Goal: Information Seeking & Learning: Learn about a topic

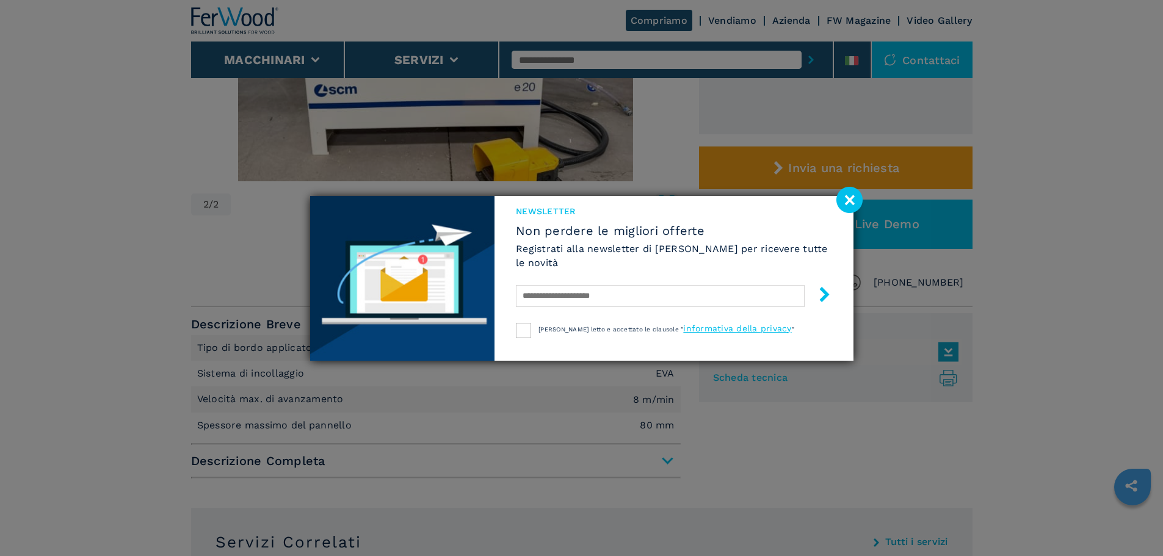
click at [841, 207] on image at bounding box center [849, 200] width 26 height 26
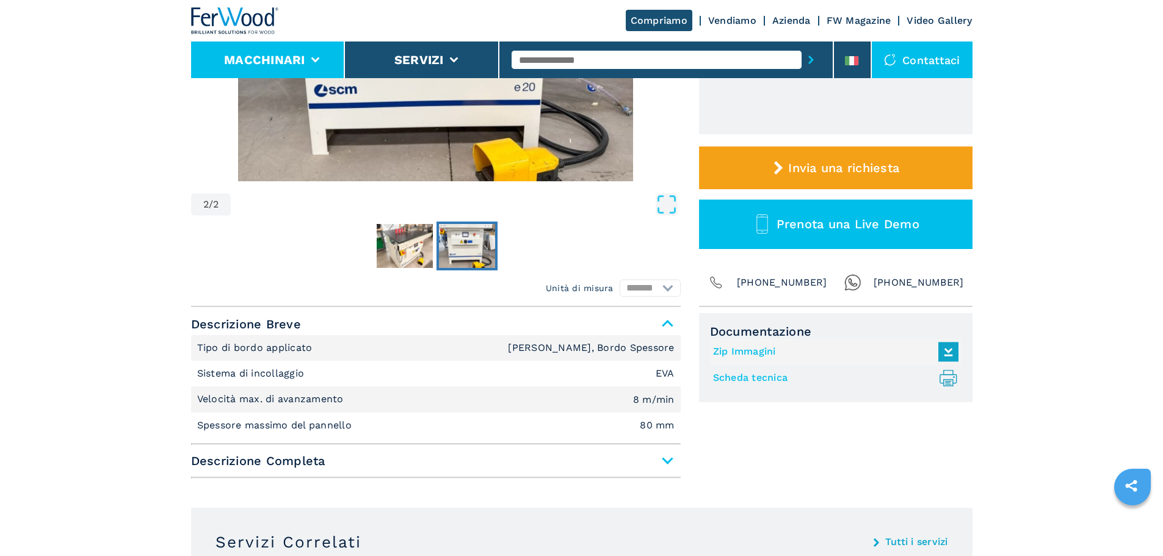
click at [281, 55] on button "Macchinari" at bounding box center [264, 59] width 81 height 15
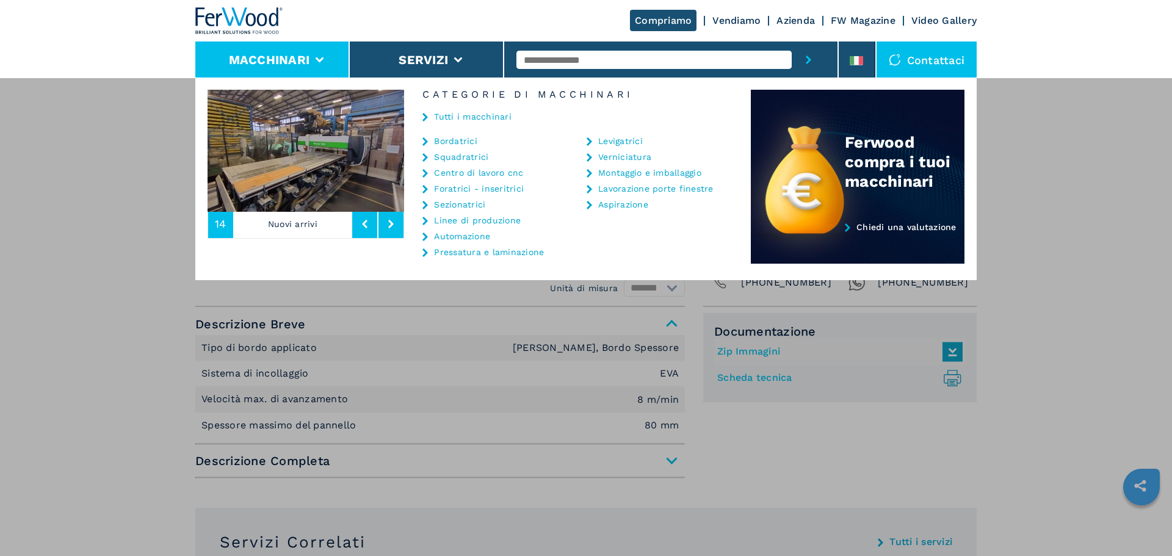
click at [447, 119] on link "Tutti i macchinari" at bounding box center [473, 116] width 78 height 9
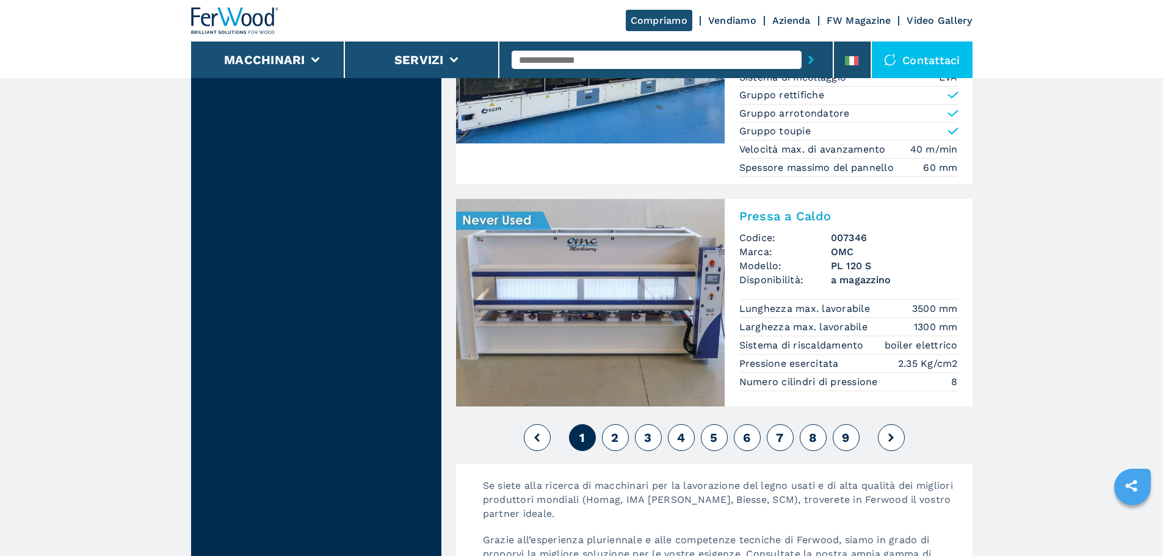
scroll to position [2808, 0]
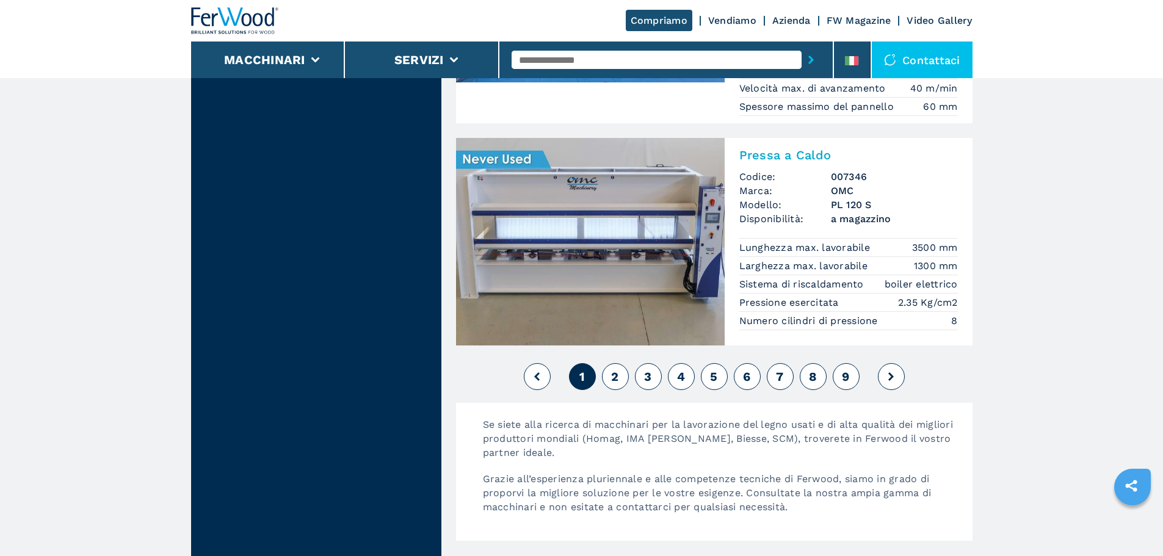
click at [605, 374] on button "2" at bounding box center [615, 376] width 27 height 27
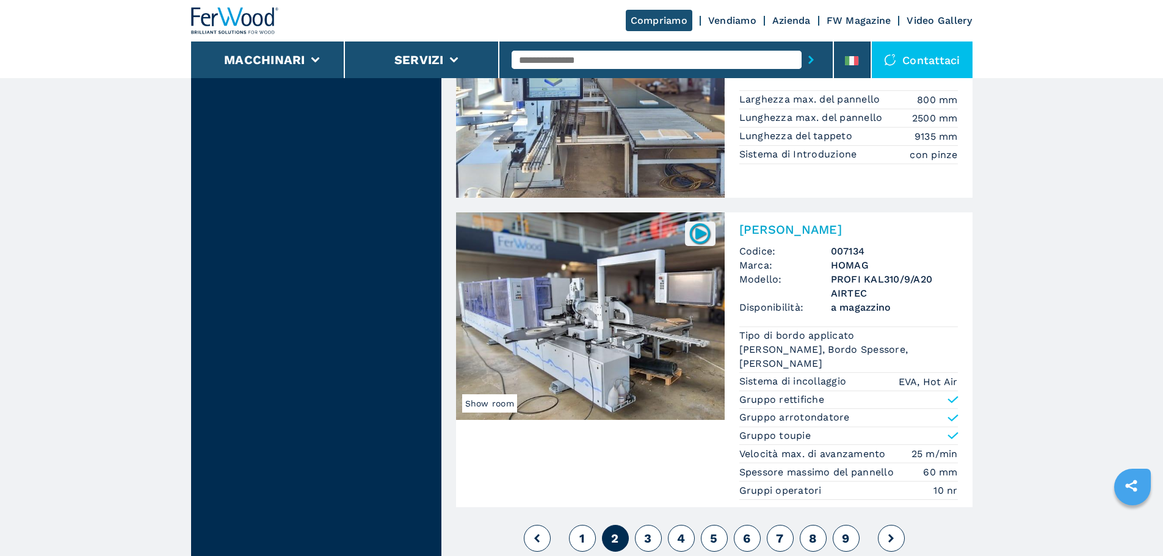
scroll to position [2991, 0]
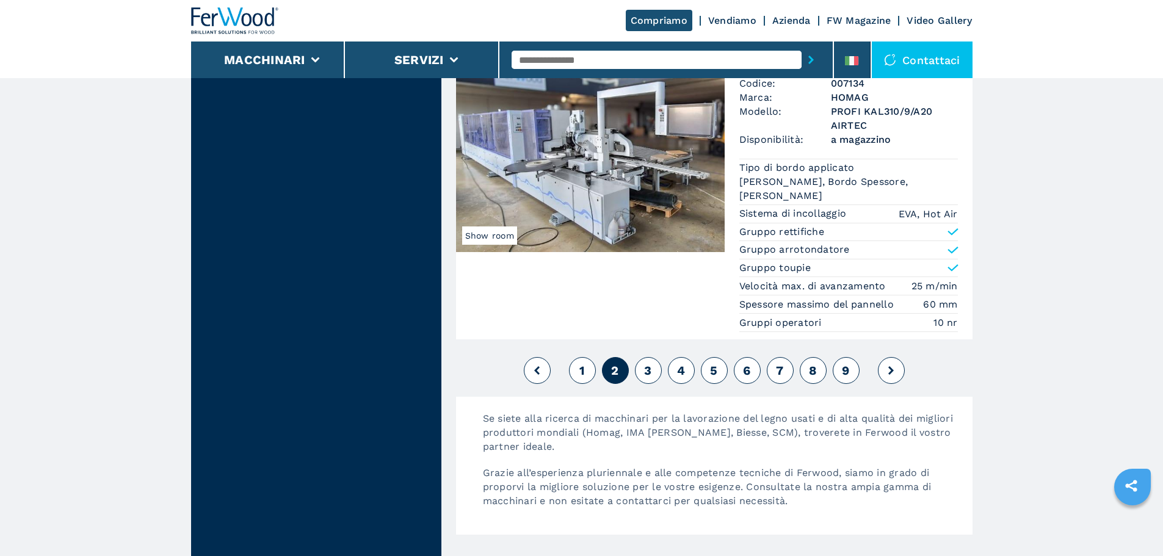
click at [633, 387] on div "1 2 3 4 5 6 7 8 9" at bounding box center [714, 370] width 516 height 33
click at [641, 384] on button "3" at bounding box center [648, 370] width 27 height 27
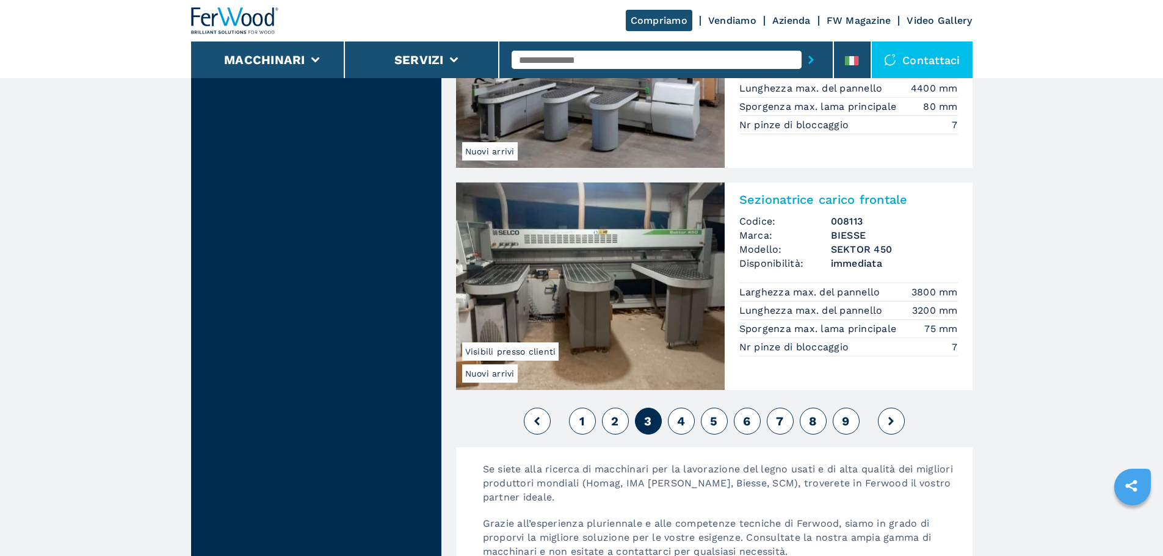
scroll to position [2991, 0]
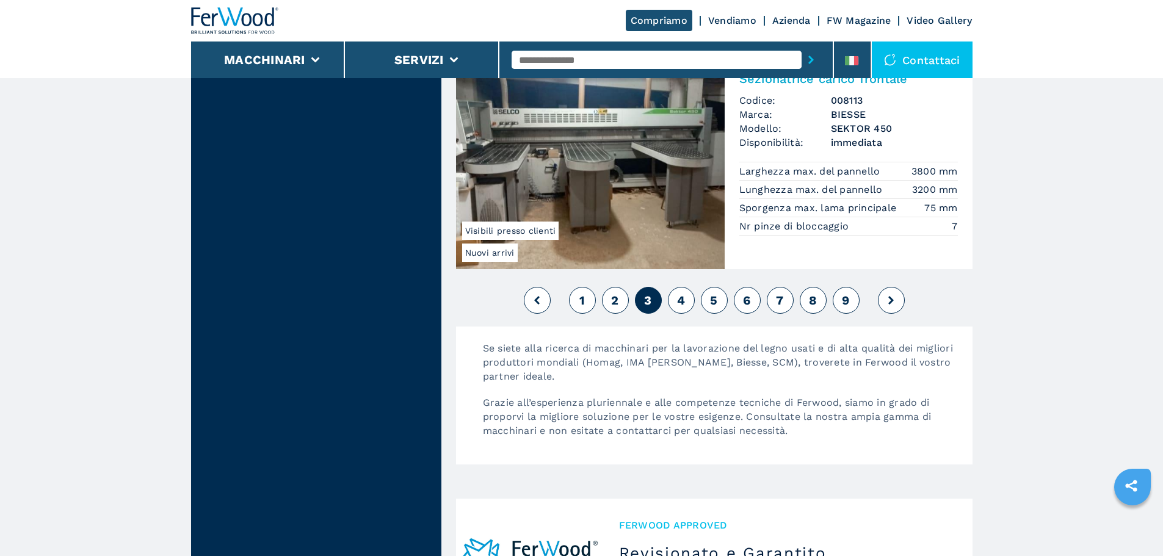
click at [578, 287] on button "1" at bounding box center [582, 300] width 27 height 27
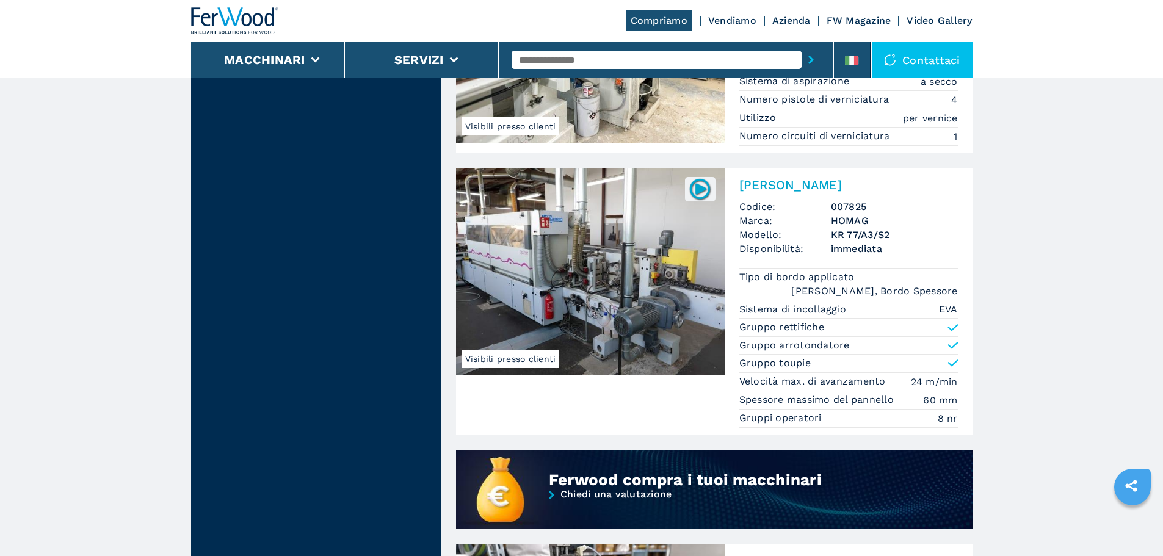
scroll to position [732, 0]
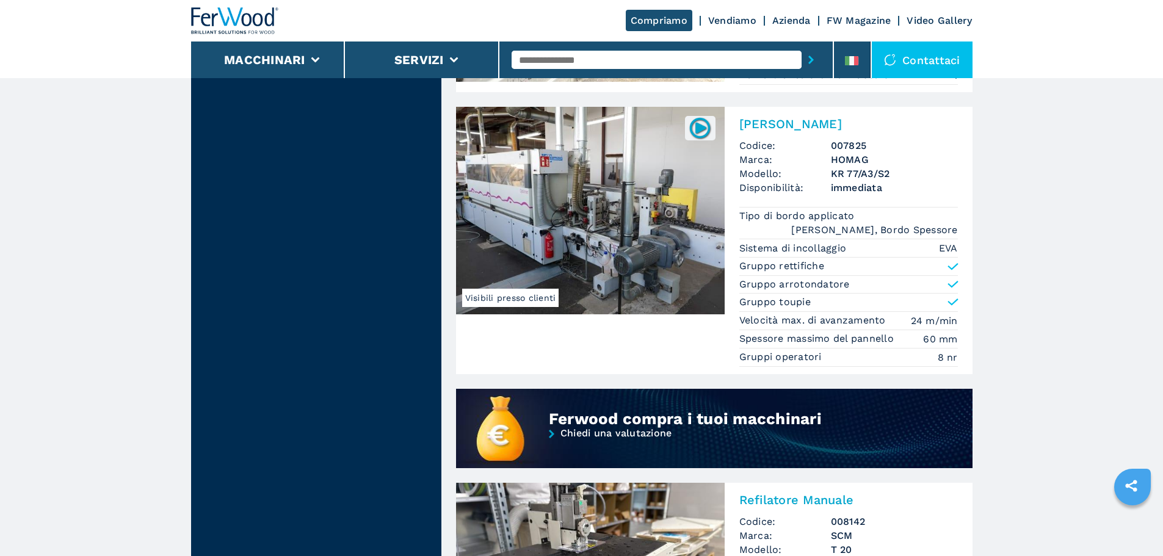
click at [585, 294] on img at bounding box center [590, 211] width 269 height 208
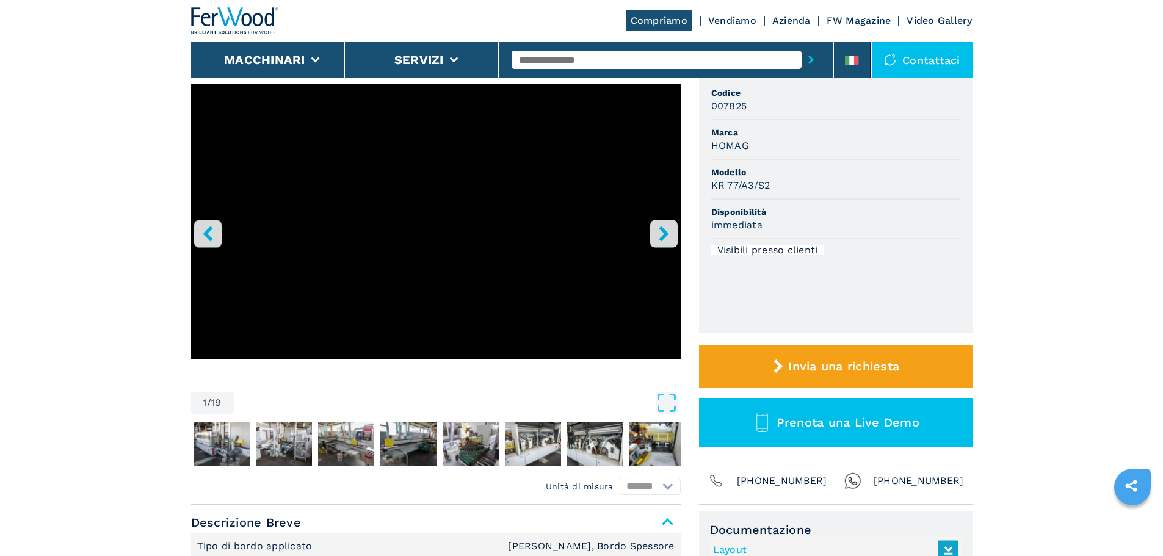
scroll to position [122, 0]
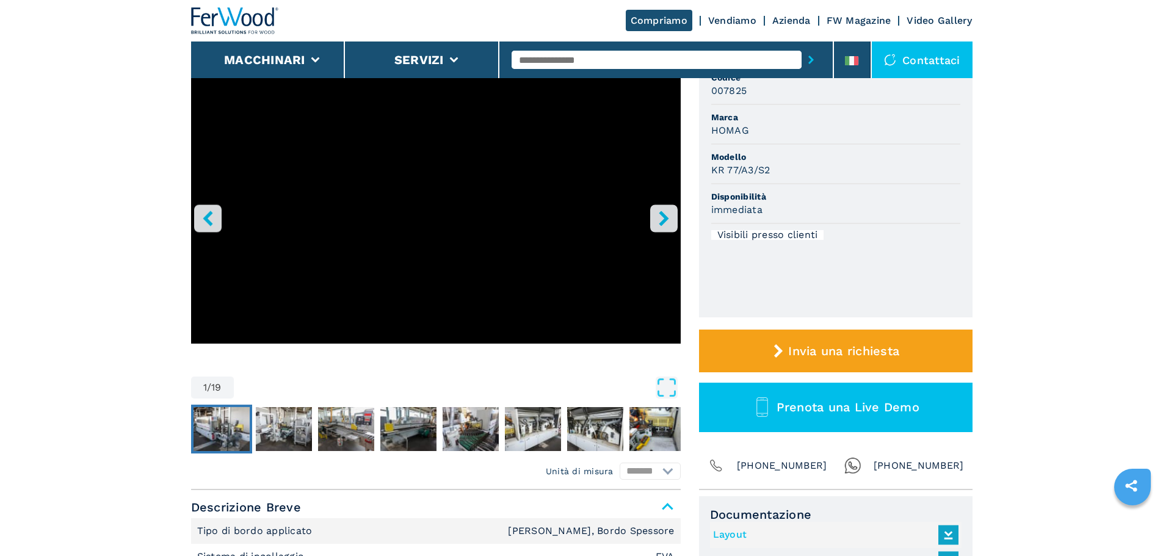
click at [203, 434] on img "Go to Slide 2" at bounding box center [221, 429] width 56 height 44
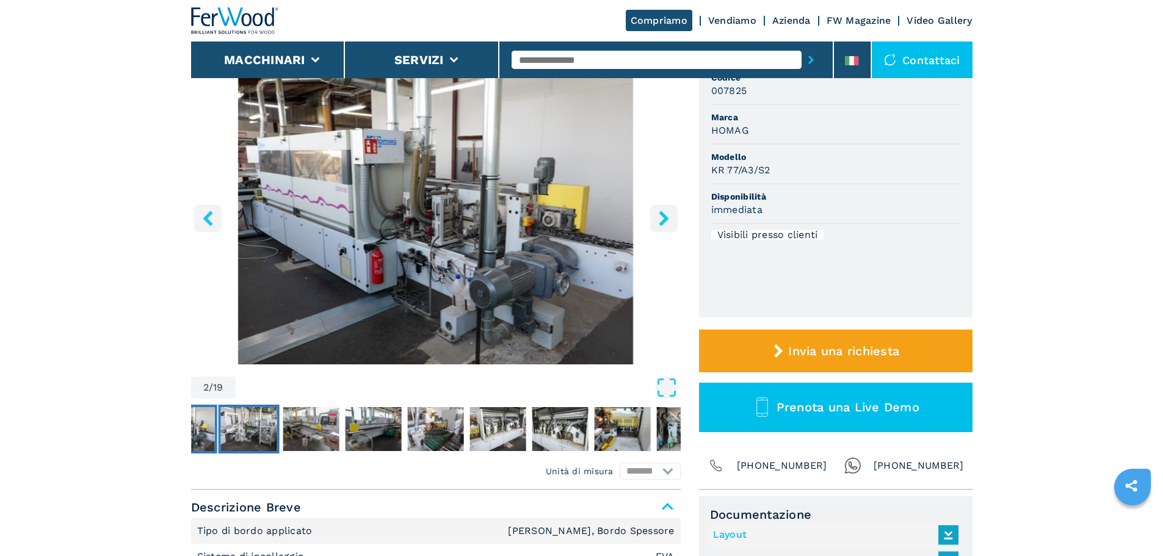
click at [246, 435] on img "Go to Slide 3" at bounding box center [248, 429] width 56 height 44
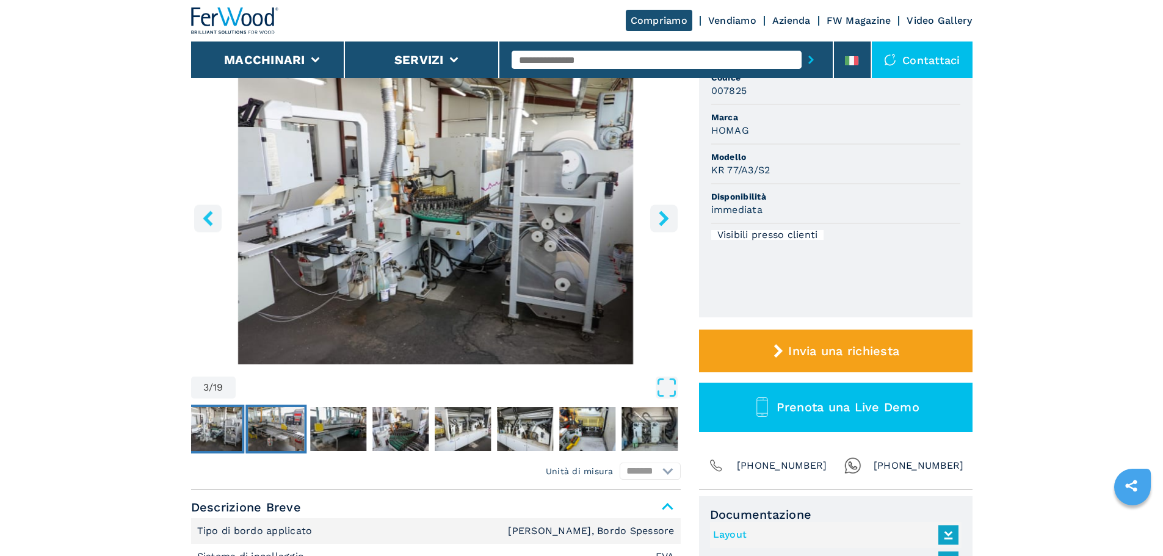
click at [272, 427] on img "Go to Slide 4" at bounding box center [276, 429] width 56 height 44
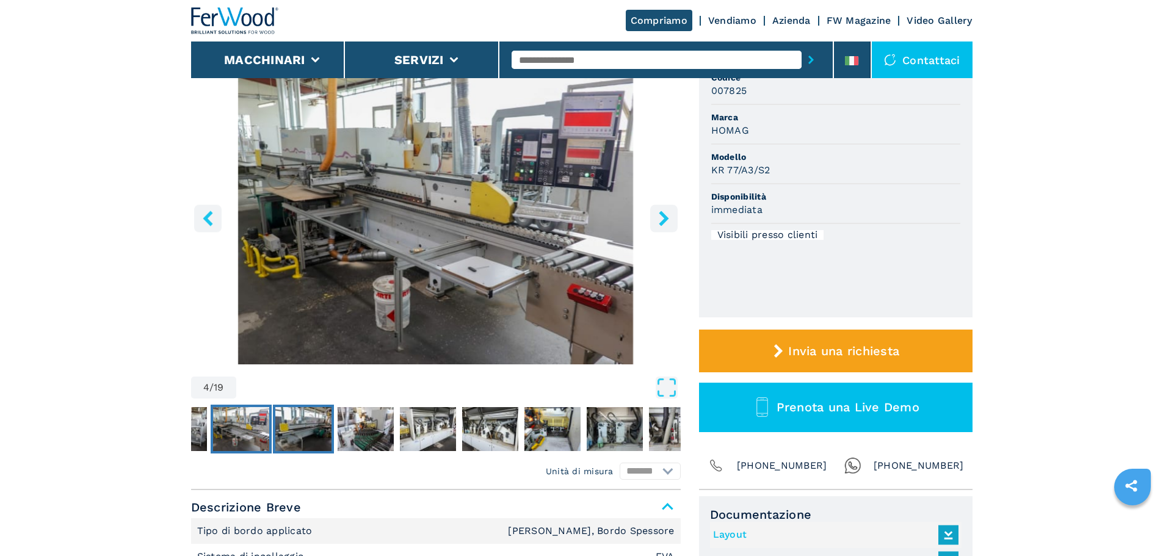
click at [294, 427] on img "Go to Slide 5" at bounding box center [303, 429] width 56 height 44
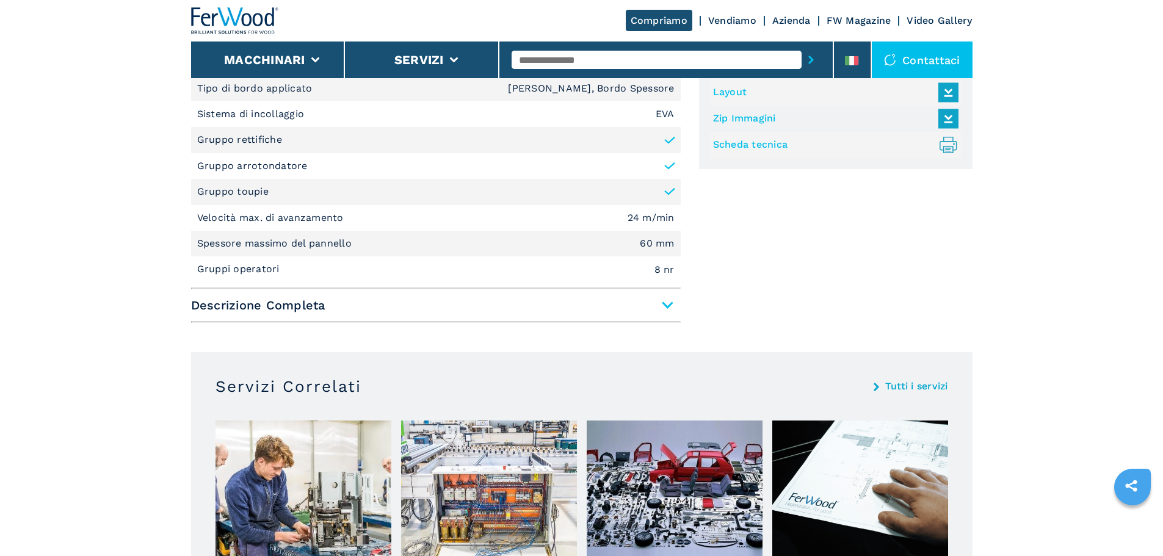
scroll to position [549, 0]
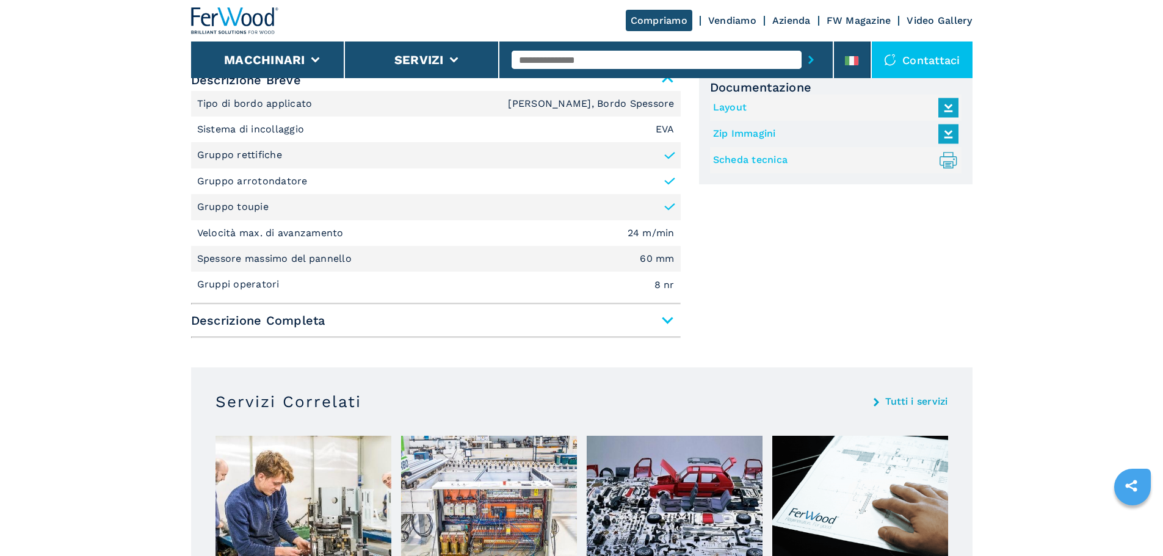
click at [344, 340] on div "Descrizione Breve Tipo di bordo applicato Bordo Sottile, Bordo Spessore Sistema…" at bounding box center [436, 206] width 490 height 274
click at [345, 339] on div "Descrizione Breve Tipo di bordo applicato Bordo Sottile, Bordo Spessore Sistema…" at bounding box center [436, 206] width 490 height 274
click at [349, 331] on div "Descrizione Breve Tipo di bordo applicato Bordo Sottile, Bordo Spessore Sistema…" at bounding box center [436, 203] width 490 height 269
drag, startPoint x: 360, startPoint y: 295, endPoint x: 366, endPoint y: 314, distance: 19.7
click at [366, 314] on span "Descrizione Completa" at bounding box center [436, 320] width 490 height 22
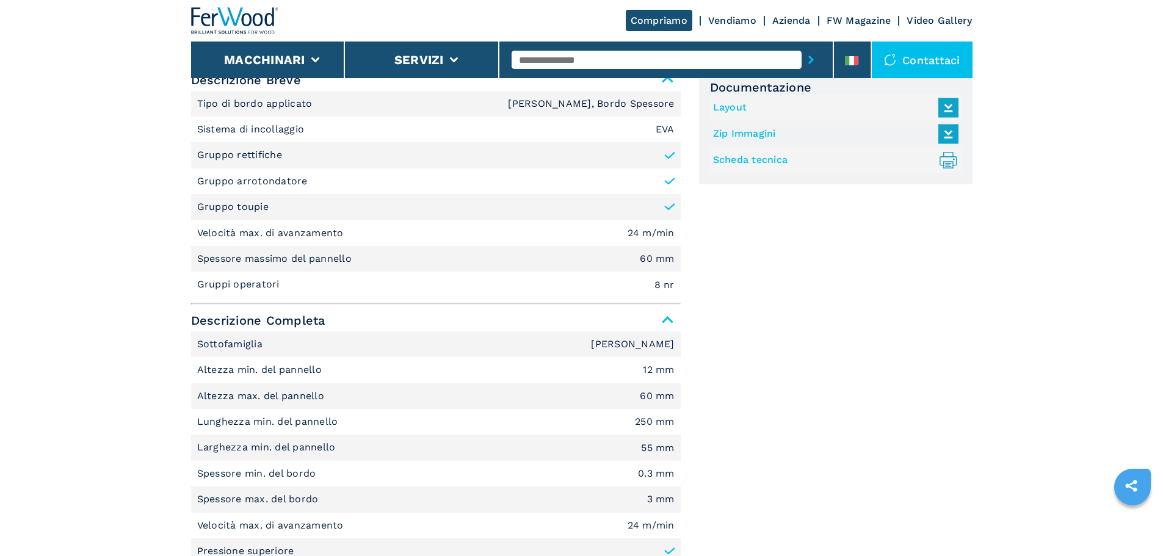
scroll to position [244, 0]
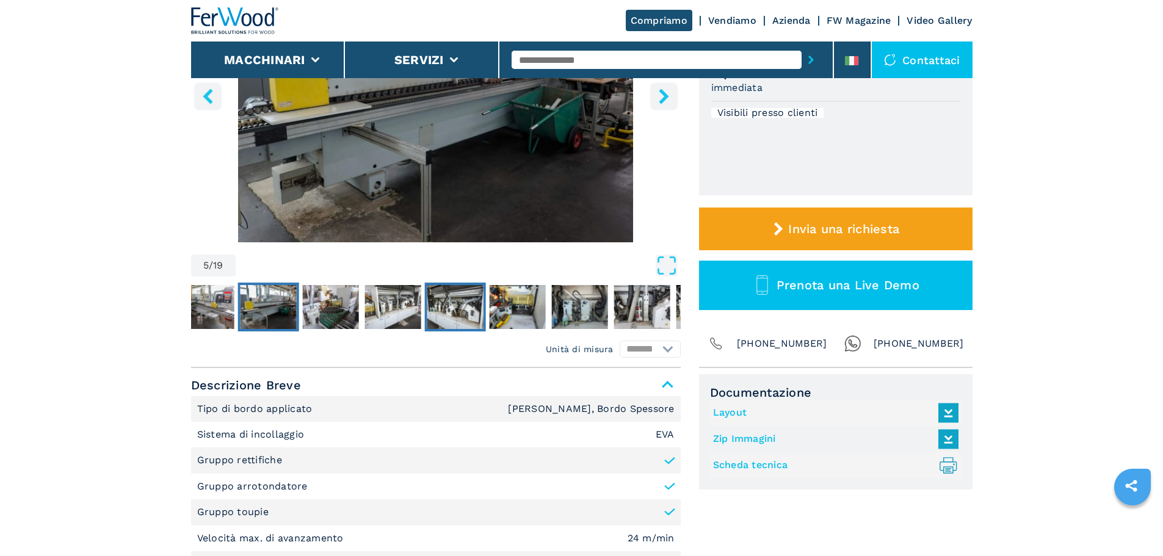
click at [425, 316] on button "Go to Slide 8" at bounding box center [454, 307] width 61 height 49
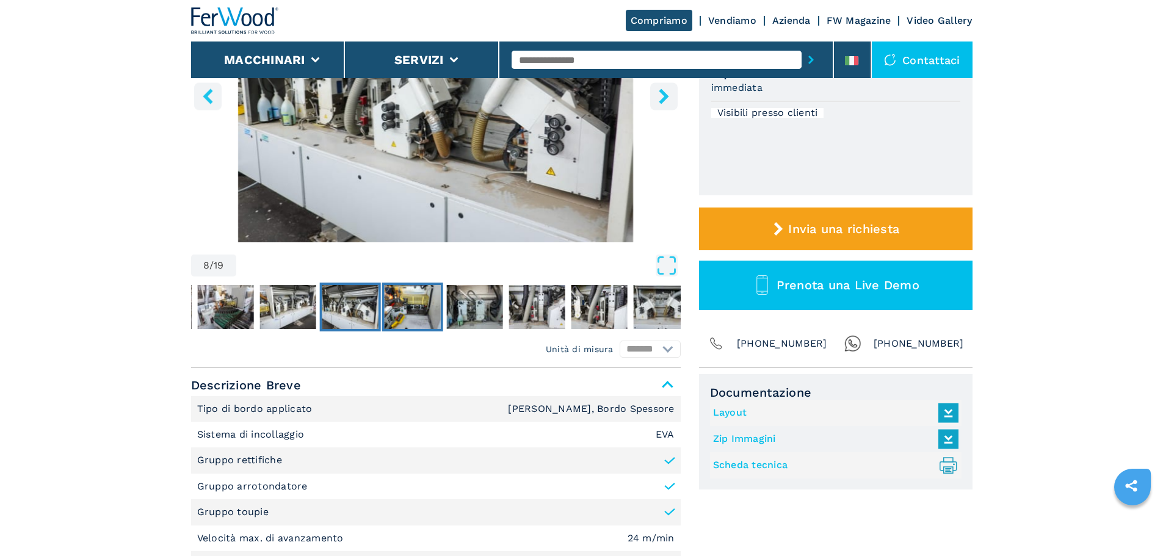
click at [425, 316] on img "Go to Slide 9" at bounding box center [412, 307] width 56 height 44
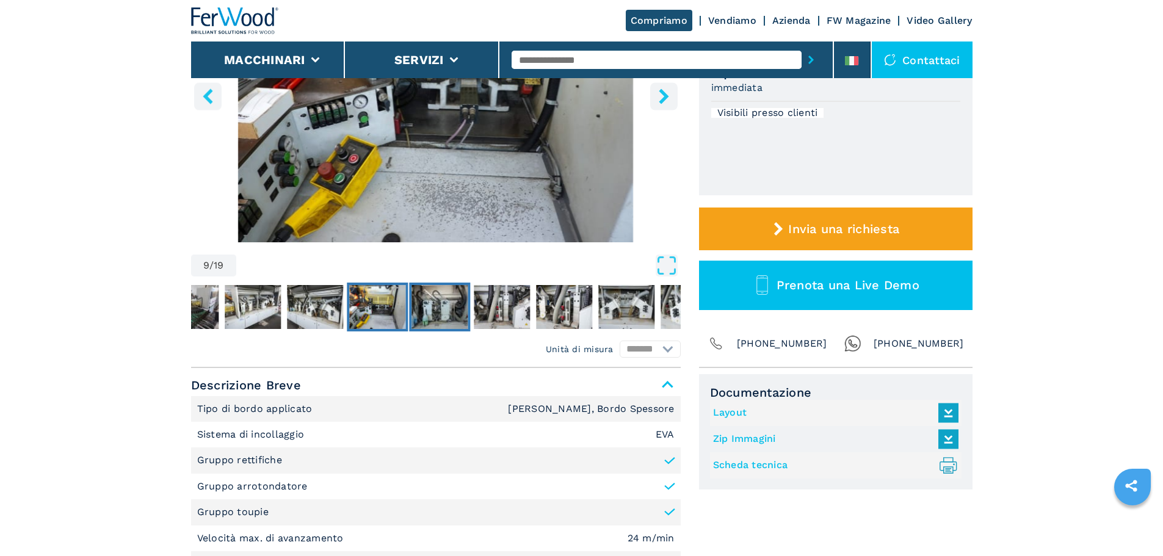
click at [425, 316] on img "Go to Slide 10" at bounding box center [439, 307] width 56 height 44
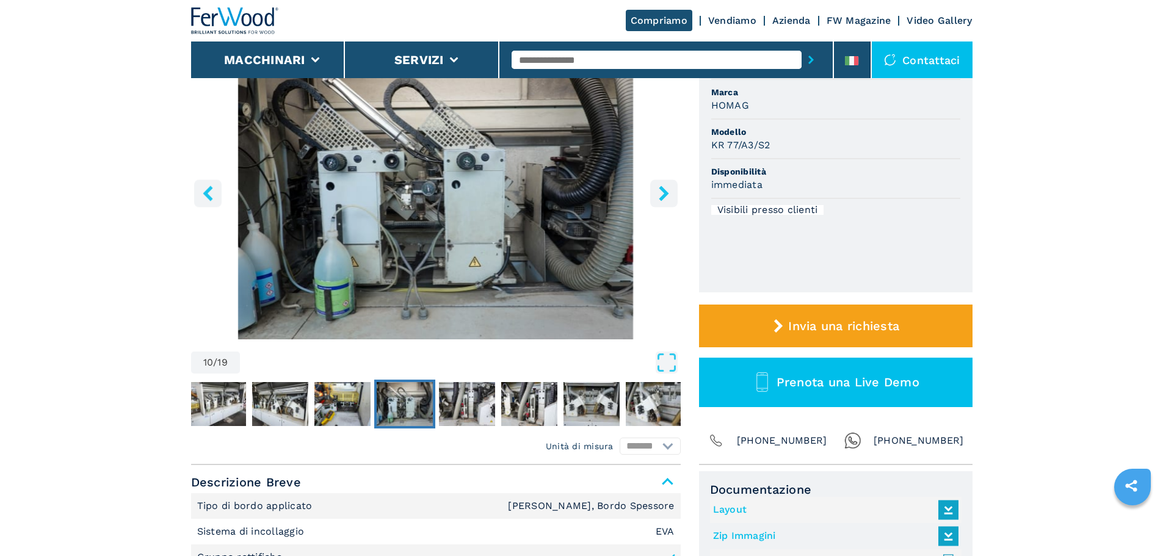
scroll to position [122, 0]
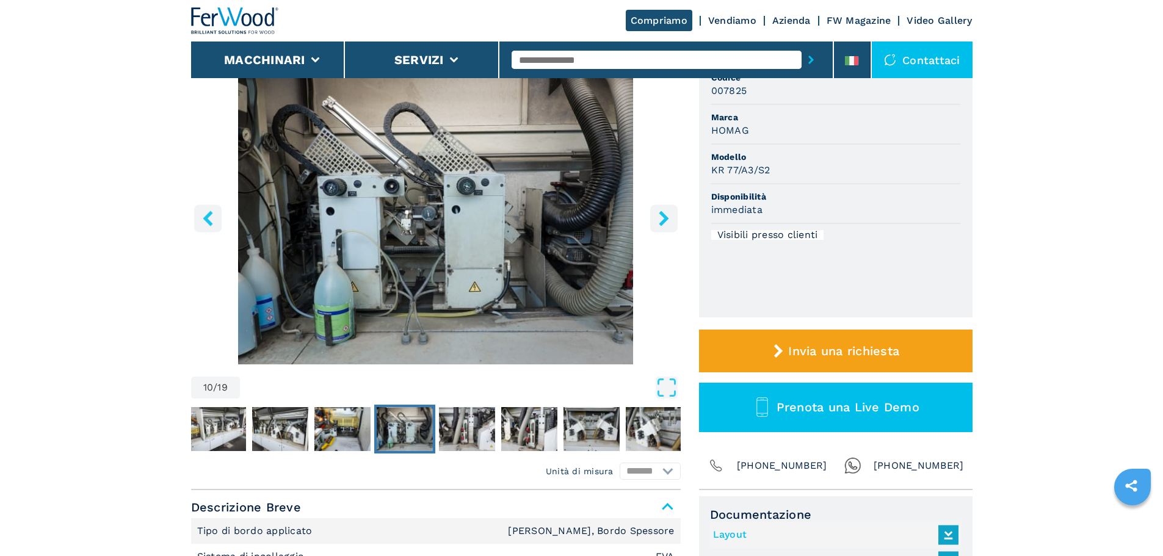
click at [681, 214] on div "10 / 19 Unità di misura ******* ********* Codice 007825 Marca HOMAG Modello KR …" at bounding box center [581, 276] width 781 height 428
click at [669, 214] on icon "right-button" at bounding box center [663, 218] width 15 height 15
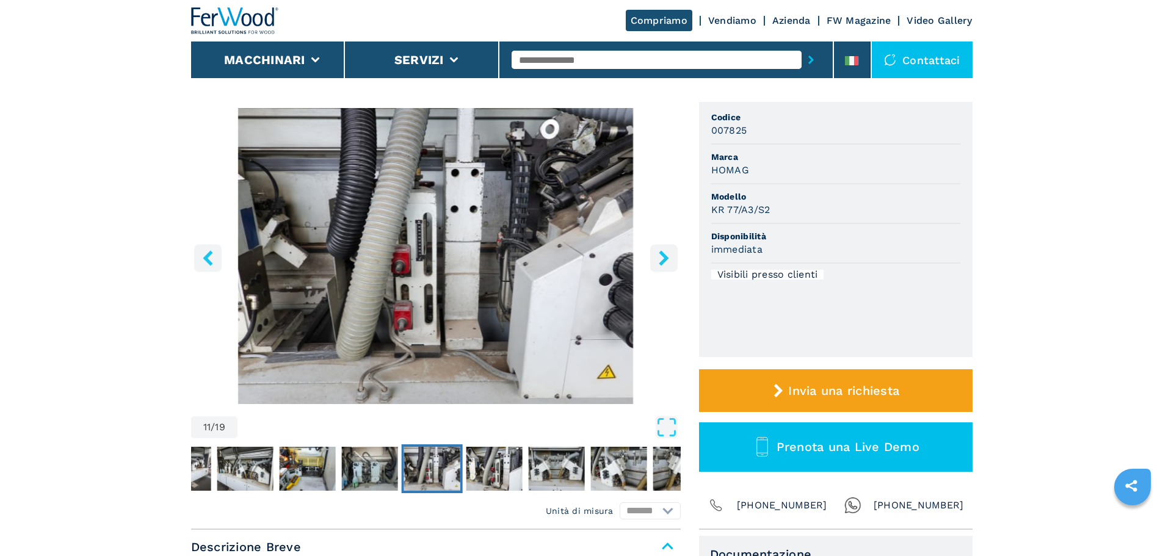
scroll to position [61, 0]
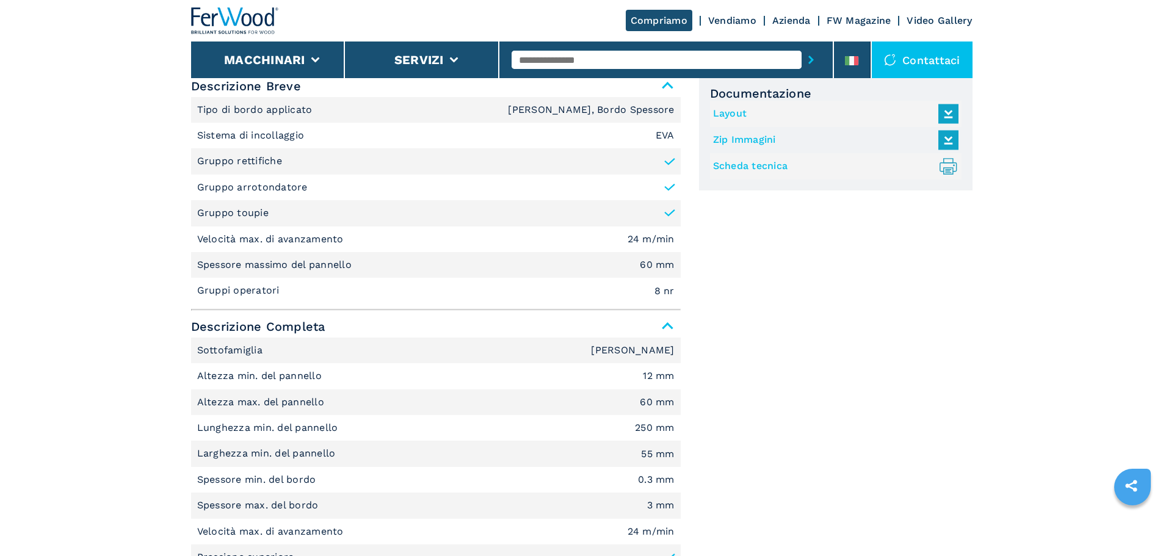
scroll to position [549, 0]
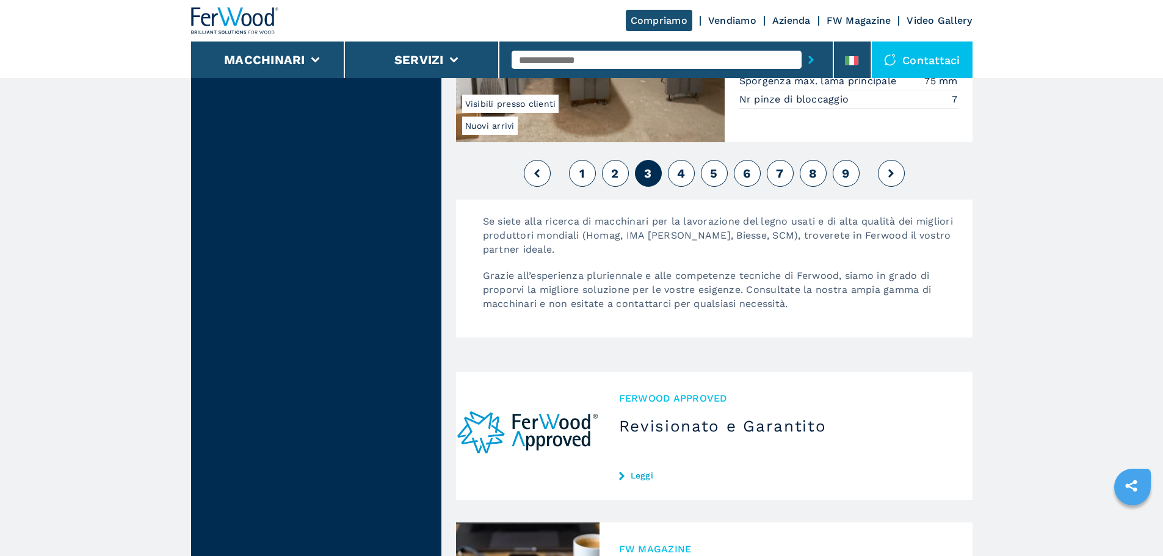
scroll to position [3113, 0]
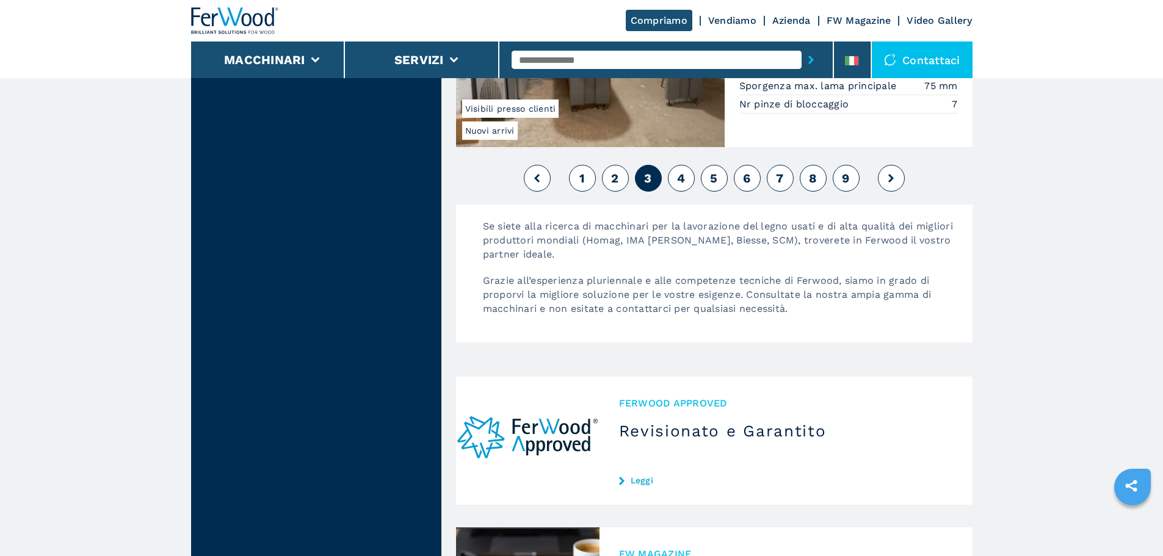
click at [582, 171] on span "1" at bounding box center [581, 178] width 5 height 15
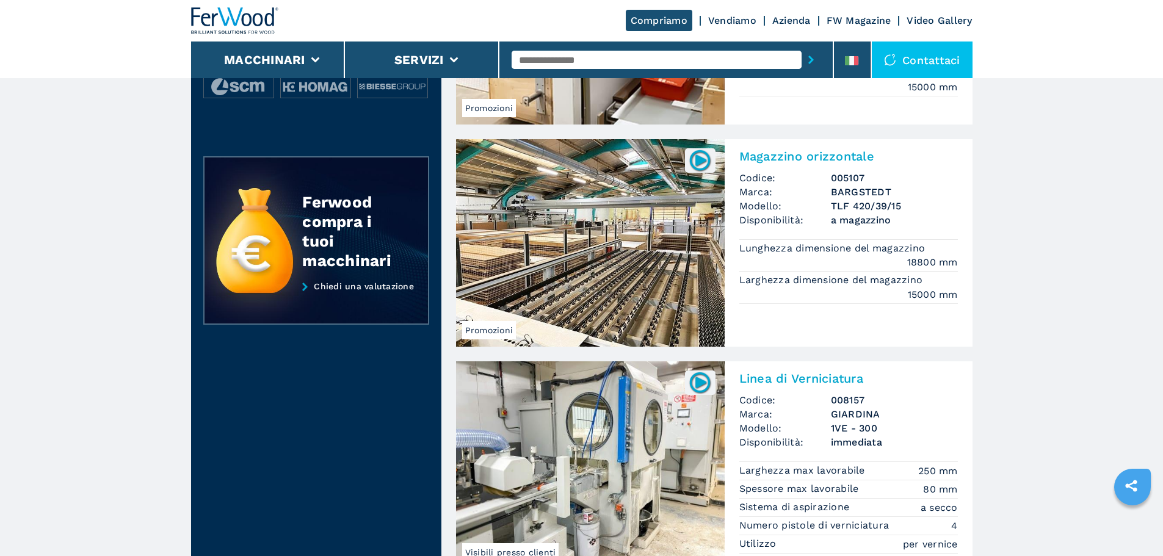
scroll to position [244, 0]
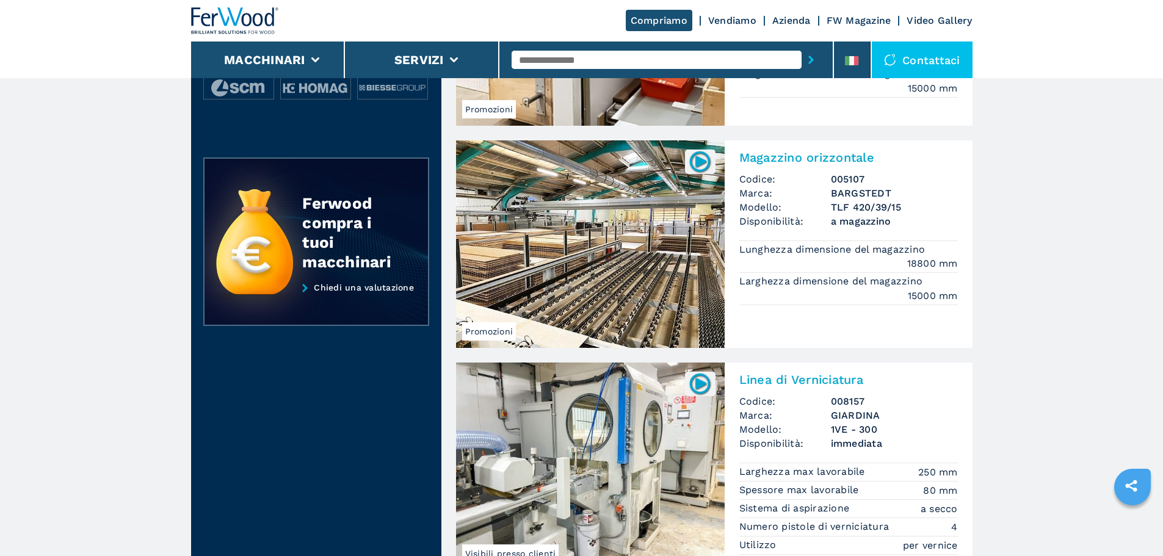
click at [582, 159] on img at bounding box center [590, 244] width 269 height 208
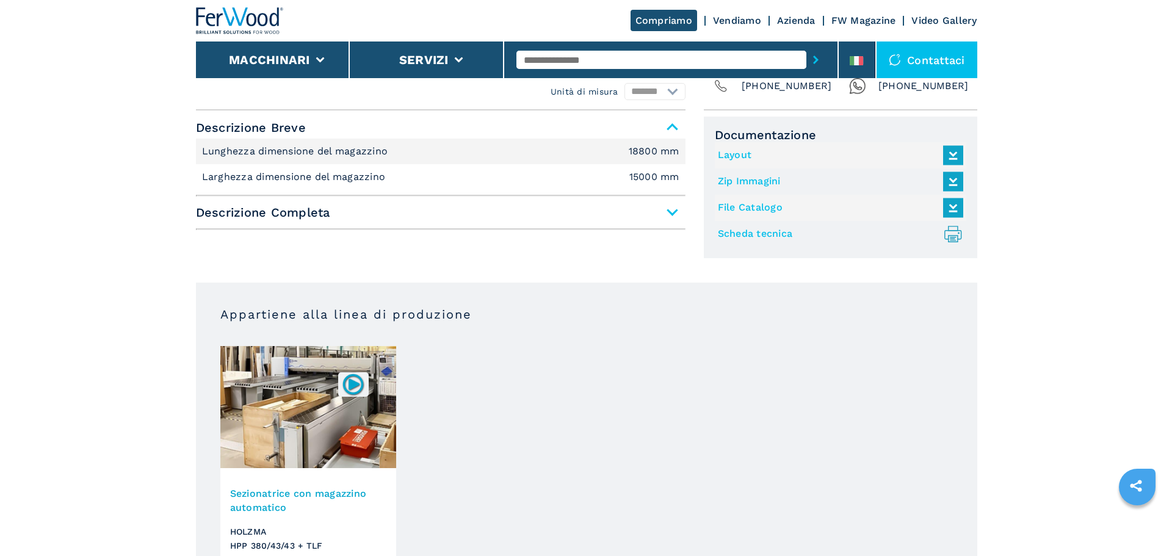
scroll to position [610, 0]
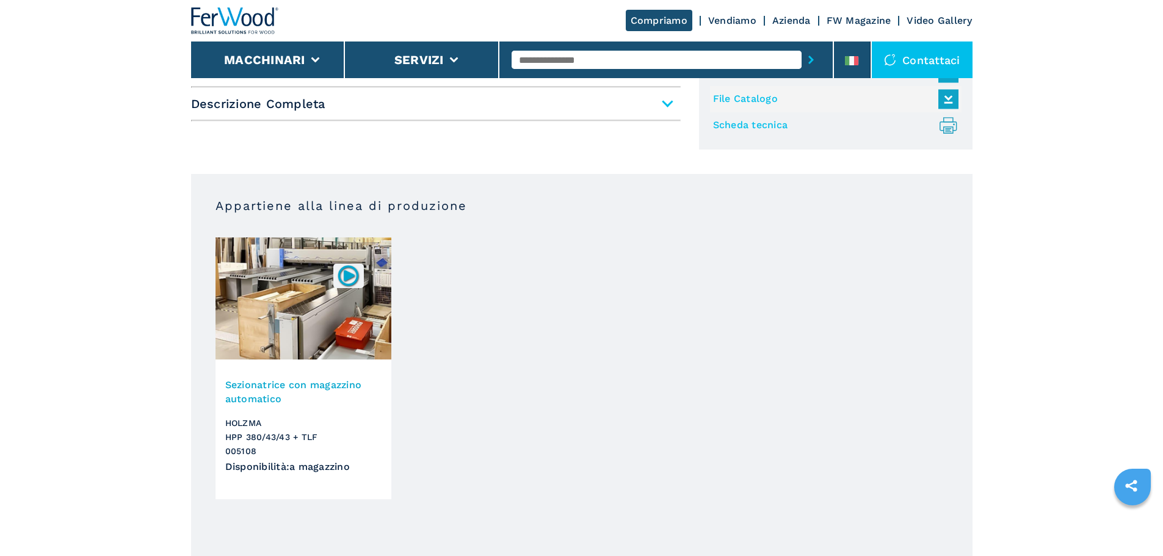
drag, startPoint x: 0, startPoint y: 0, endPoint x: 544, endPoint y: 157, distance: 566.6
click at [253, 42] on li "Macchinari" at bounding box center [268, 60] width 154 height 37
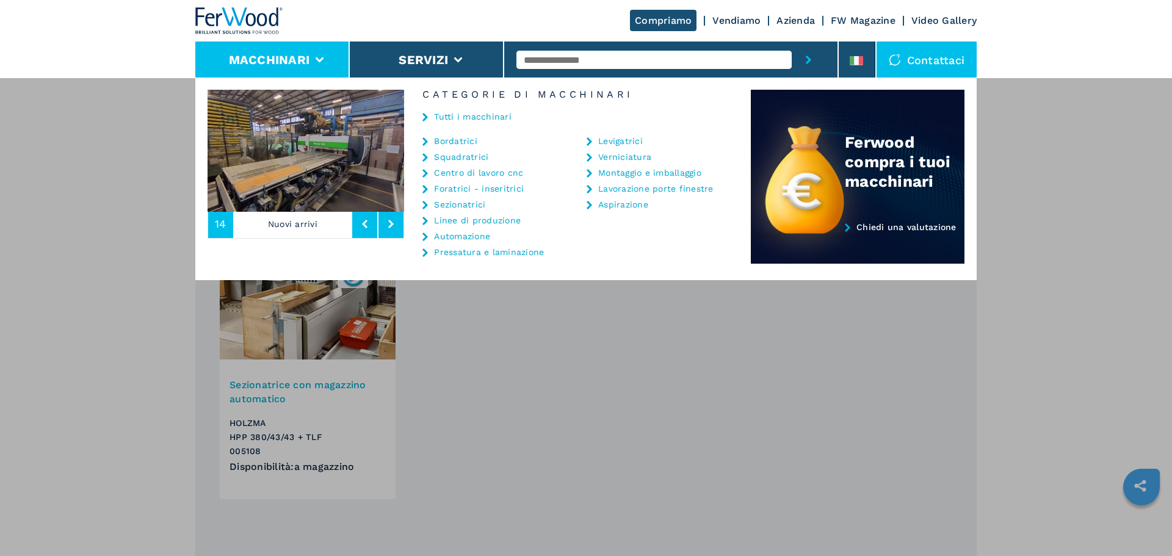
click at [512, 118] on div "Tutti i macchinari" at bounding box center [577, 117] width 347 height 37
click at [452, 119] on link "Tutti i macchinari" at bounding box center [473, 116] width 78 height 9
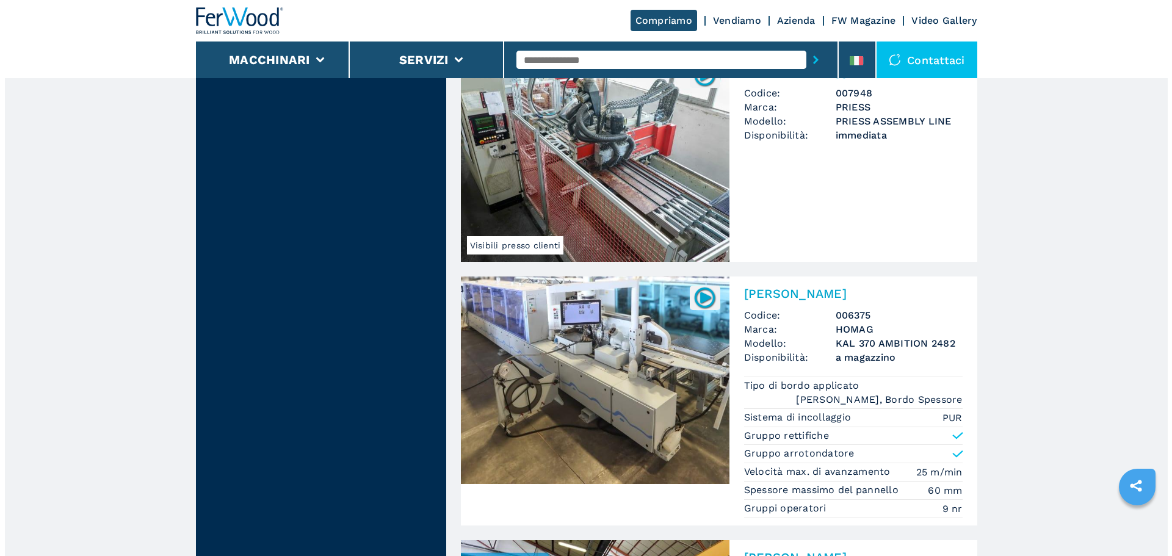
scroll to position [2136, 0]
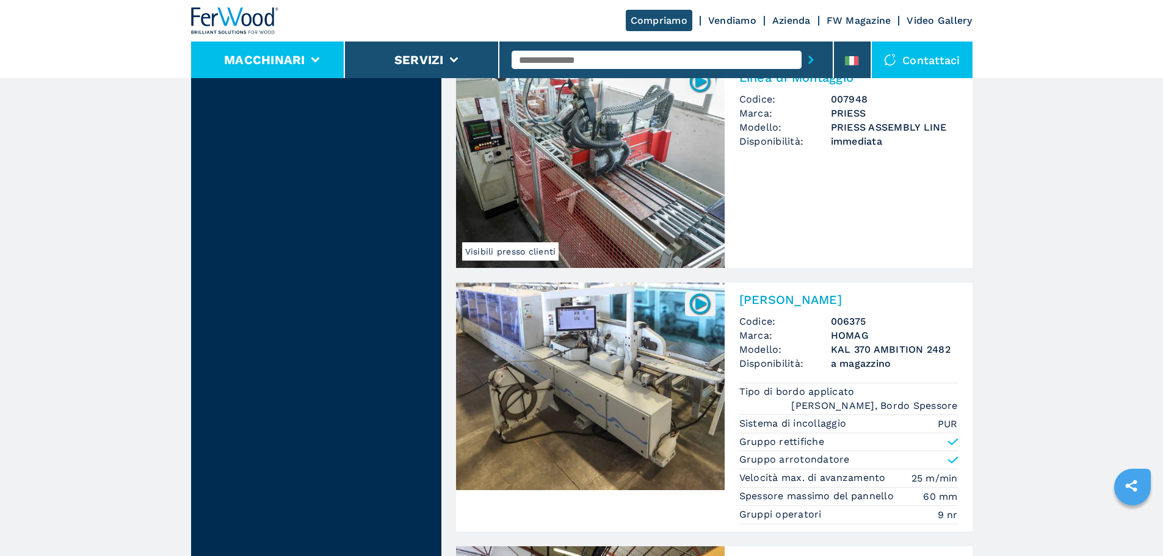
click at [305, 68] on li "Macchinari" at bounding box center [268, 60] width 154 height 37
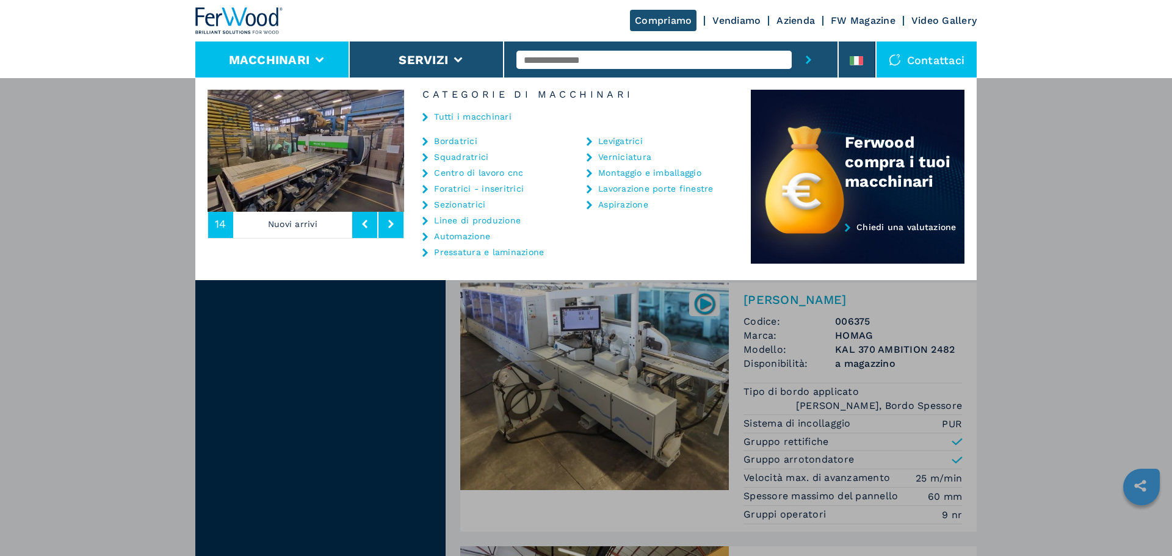
click at [649, 48] on div at bounding box center [670, 60] width 309 height 37
